Goal: Information Seeking & Learning: Learn about a topic

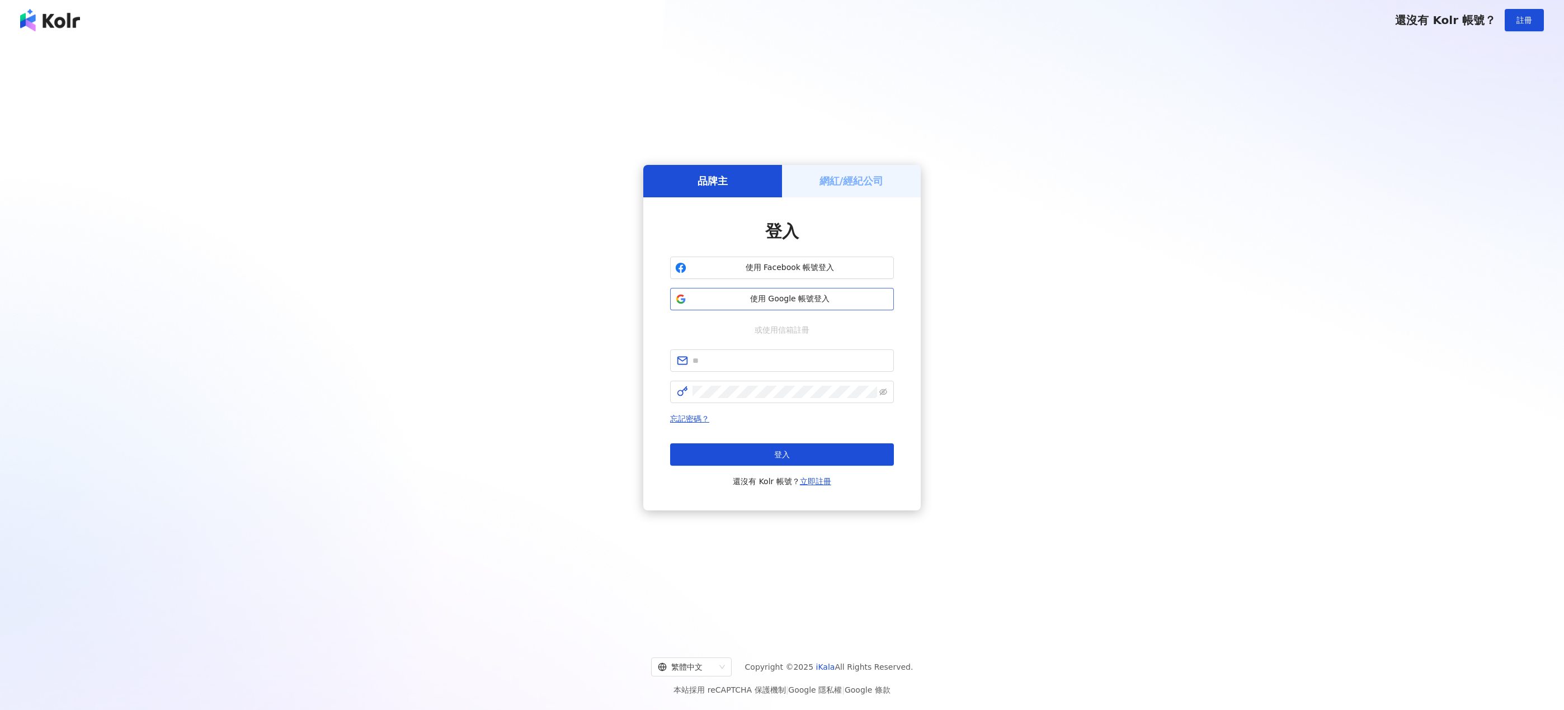
click at [813, 295] on span "使用 Google 帳號登入" at bounding box center [790, 299] width 198 height 11
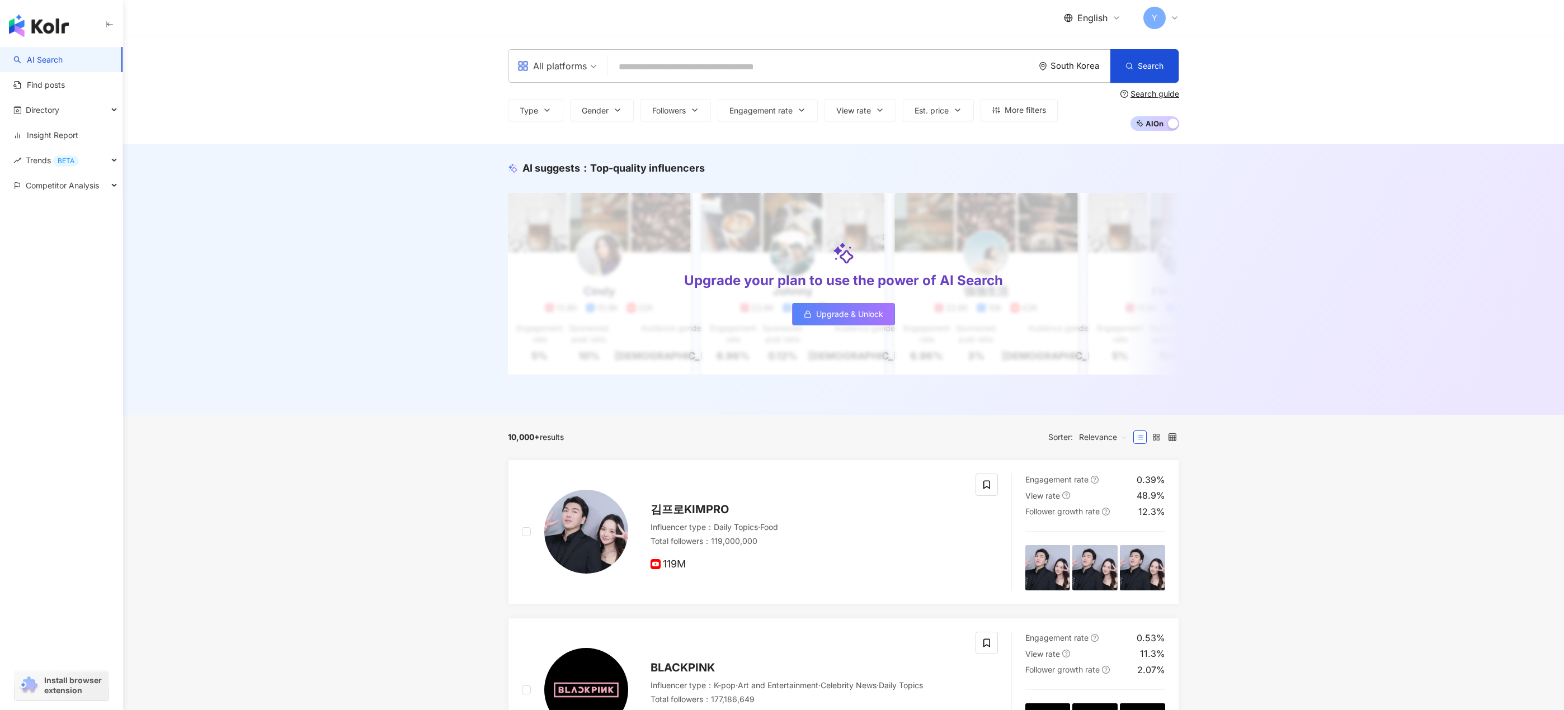
click at [1105, 13] on span "English" at bounding box center [1092, 18] width 30 height 12
click at [769, 58] on input "search" at bounding box center [821, 66] width 417 height 21
type input "*"
click at [401, 228] on div "AI suggests ： Top-quality influencers Upgrade your plan to use the power of AI …" at bounding box center [843, 279] width 1441 height 271
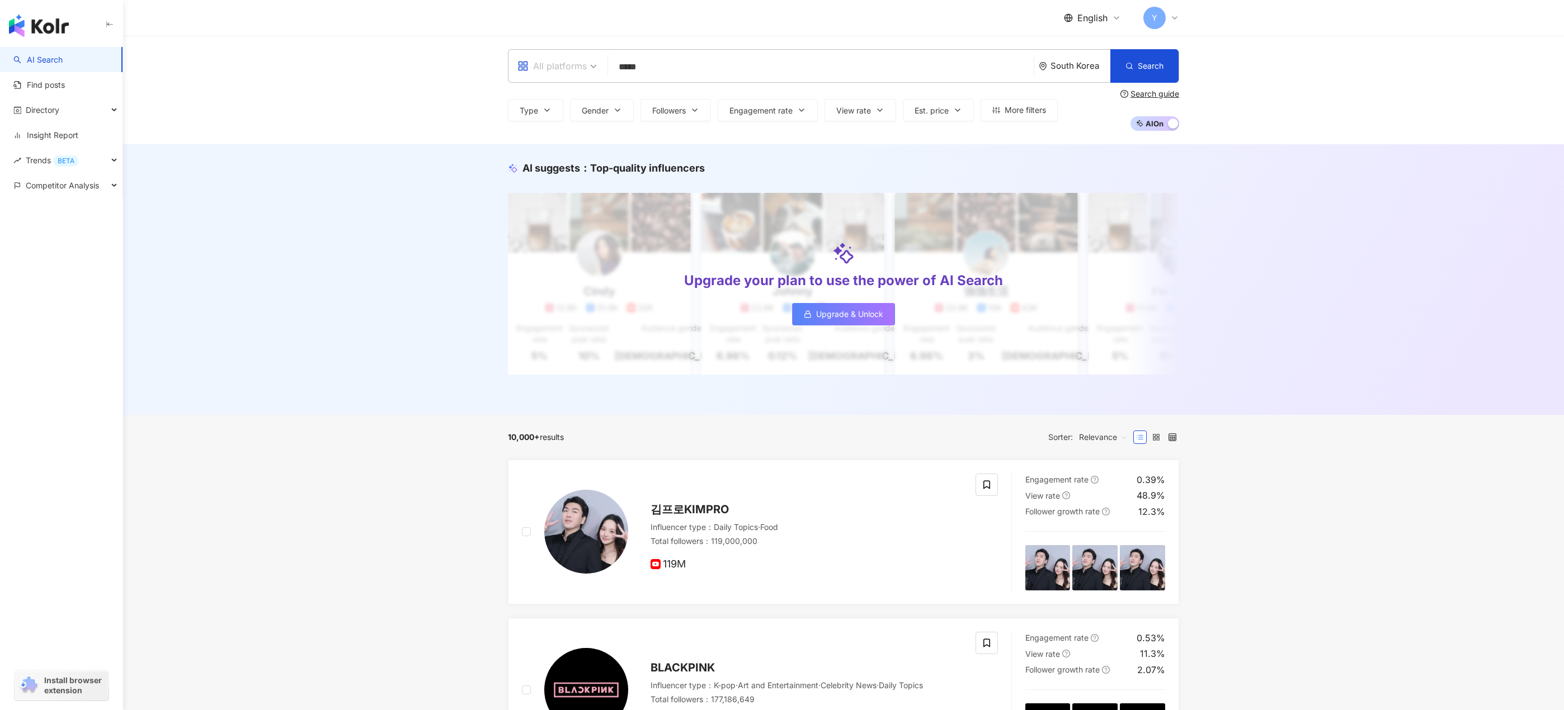
click at [580, 65] on div "All platforms" at bounding box center [551, 66] width 69 height 18
click at [564, 139] on div "Facebook" at bounding box center [556, 138] width 73 height 14
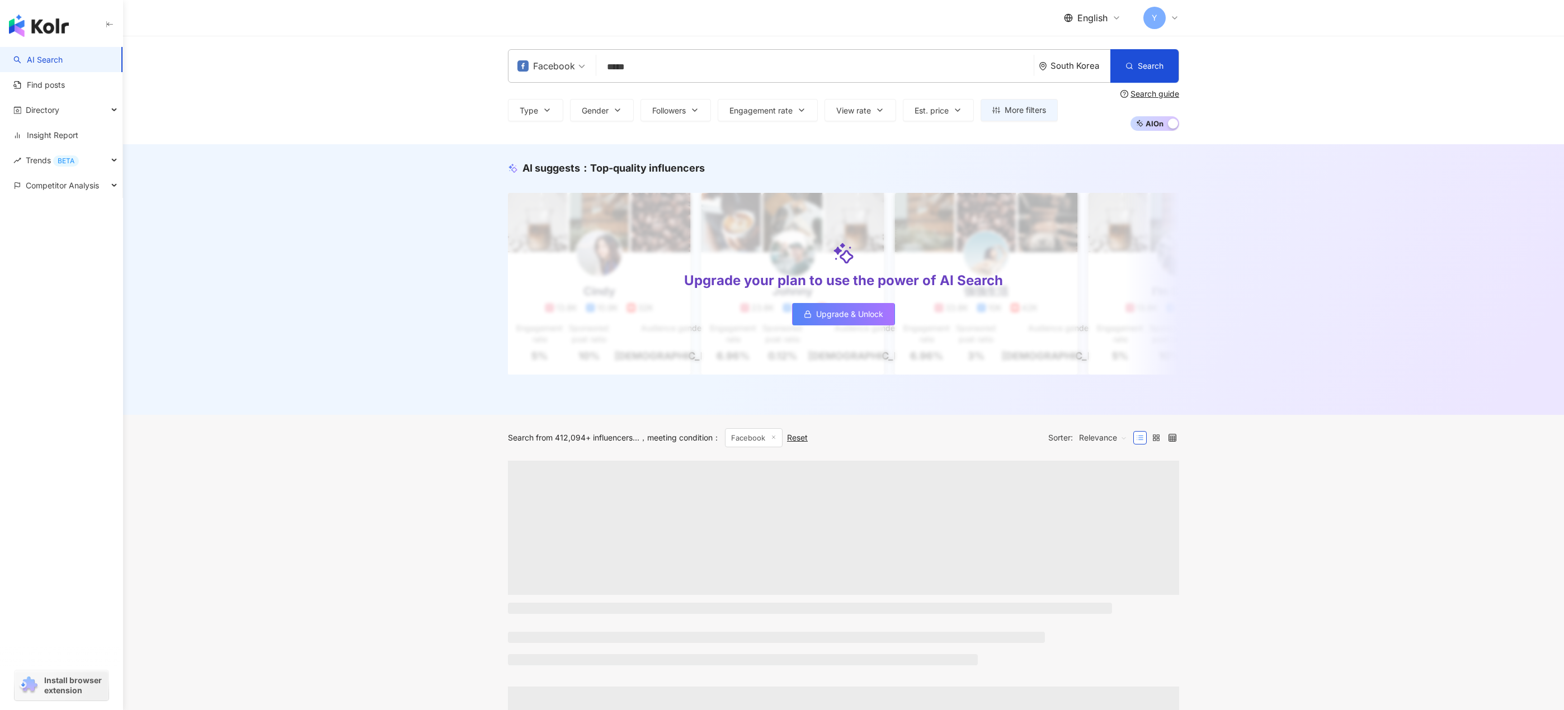
click at [672, 71] on input "*****" at bounding box center [815, 66] width 428 height 21
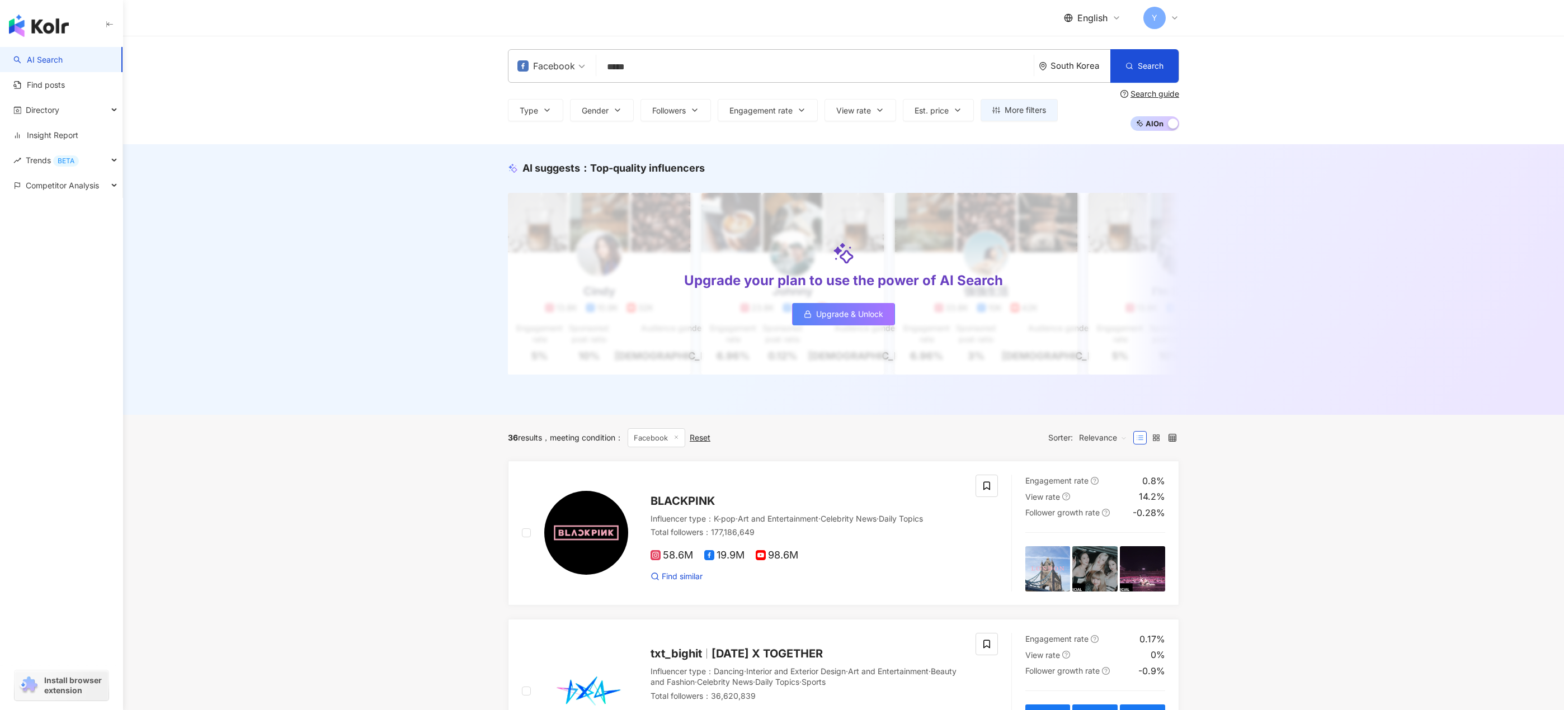
click at [374, 149] on div "AI suggests ： Top-quality influencers Upgrade your plan to use the power of AI …" at bounding box center [843, 279] width 1441 height 271
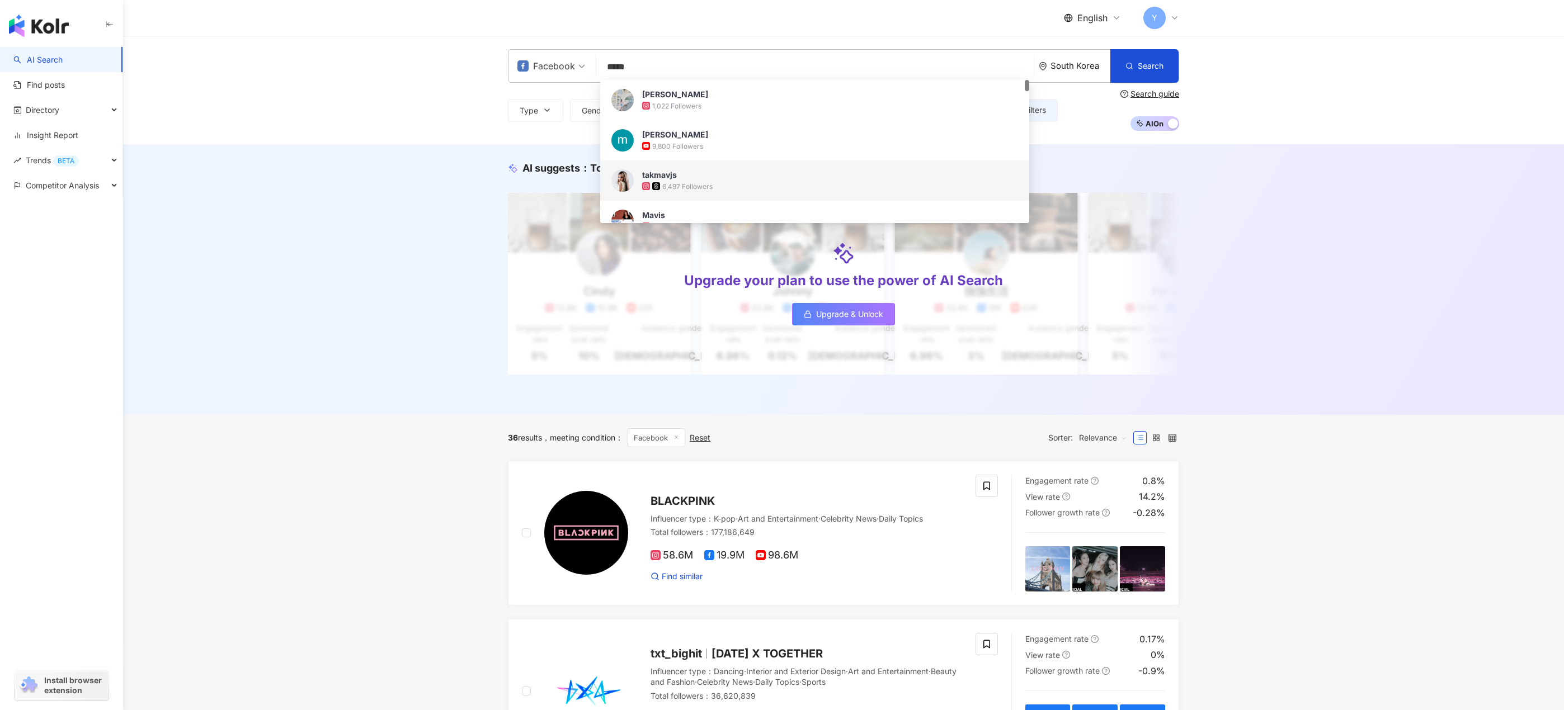
click at [740, 74] on input "*****" at bounding box center [815, 66] width 428 height 21
type input "*"
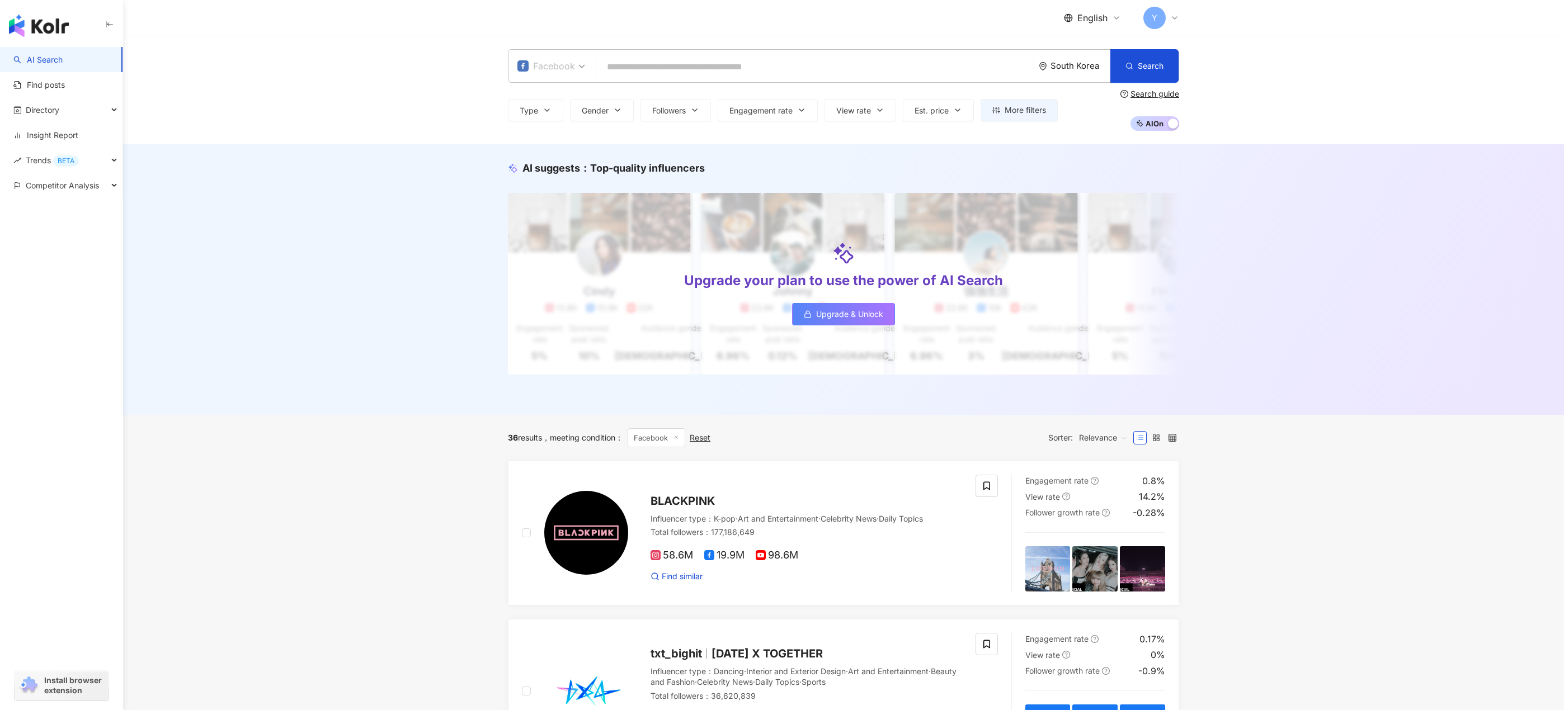
click at [566, 67] on div "Facebook" at bounding box center [546, 66] width 58 height 18
click at [554, 97] on div "All platforms" at bounding box center [556, 97] width 72 height 14
click at [642, 68] on input "search" at bounding box center [815, 66] width 428 height 21
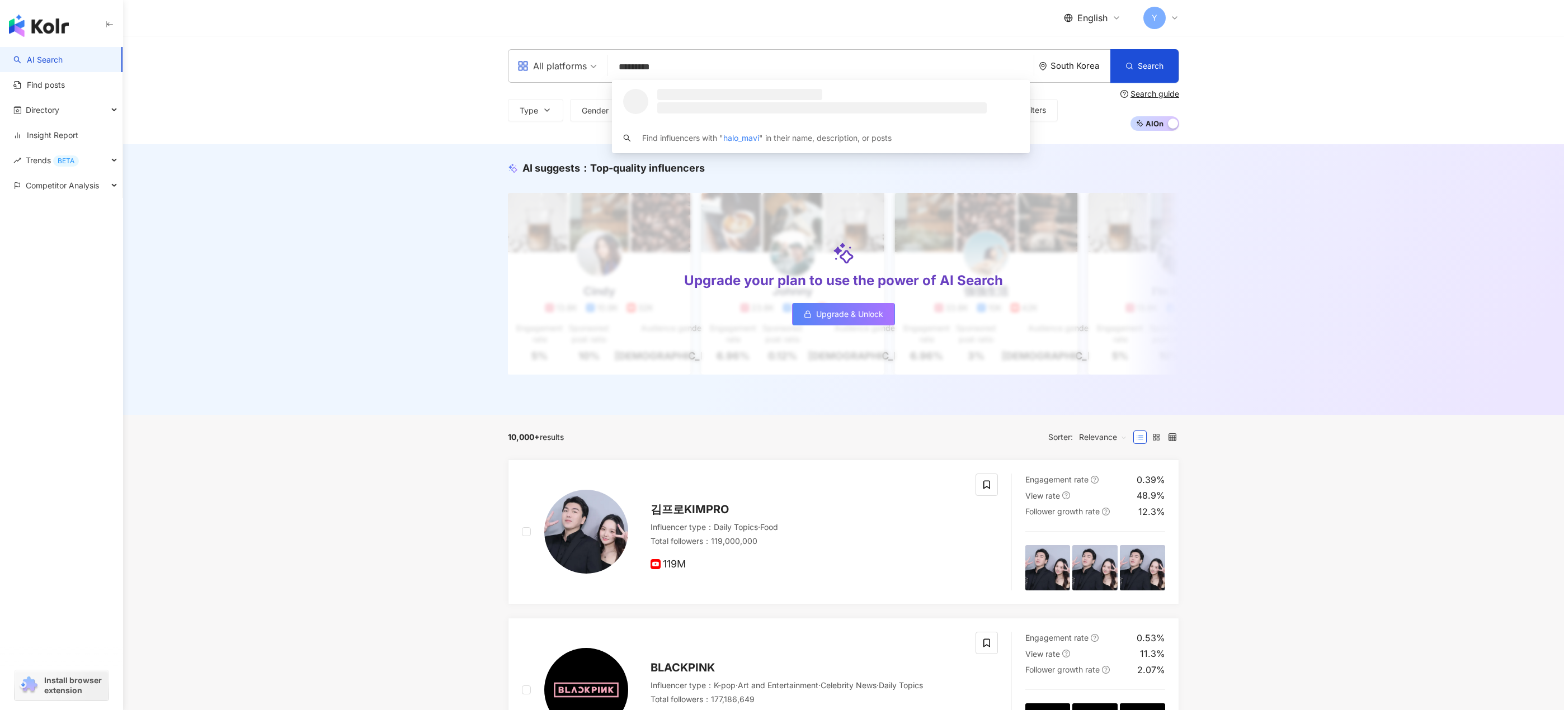
type input "**********"
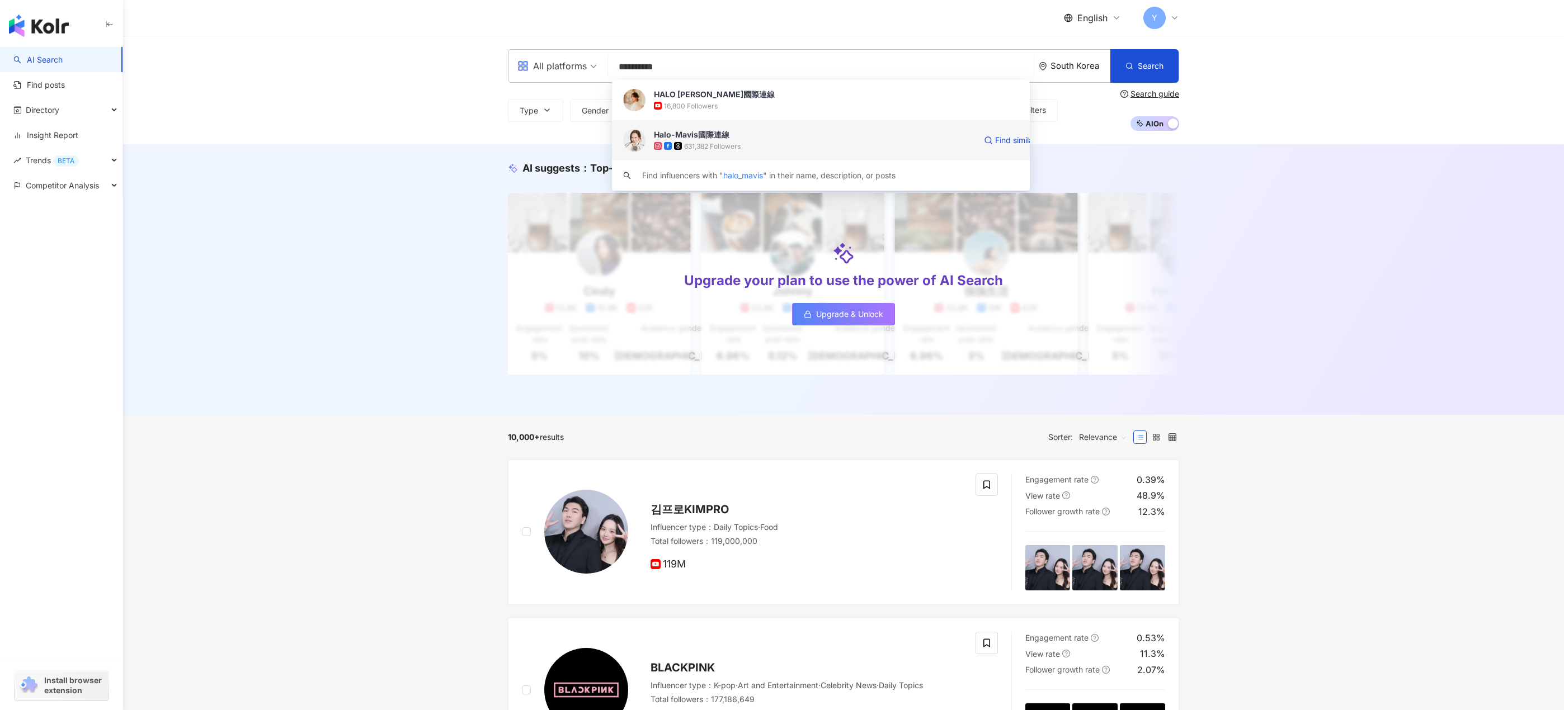
click at [758, 142] on div "631,382 Followers" at bounding box center [815, 145] width 322 height 11
